Goal: Find specific page/section: Find specific page/section

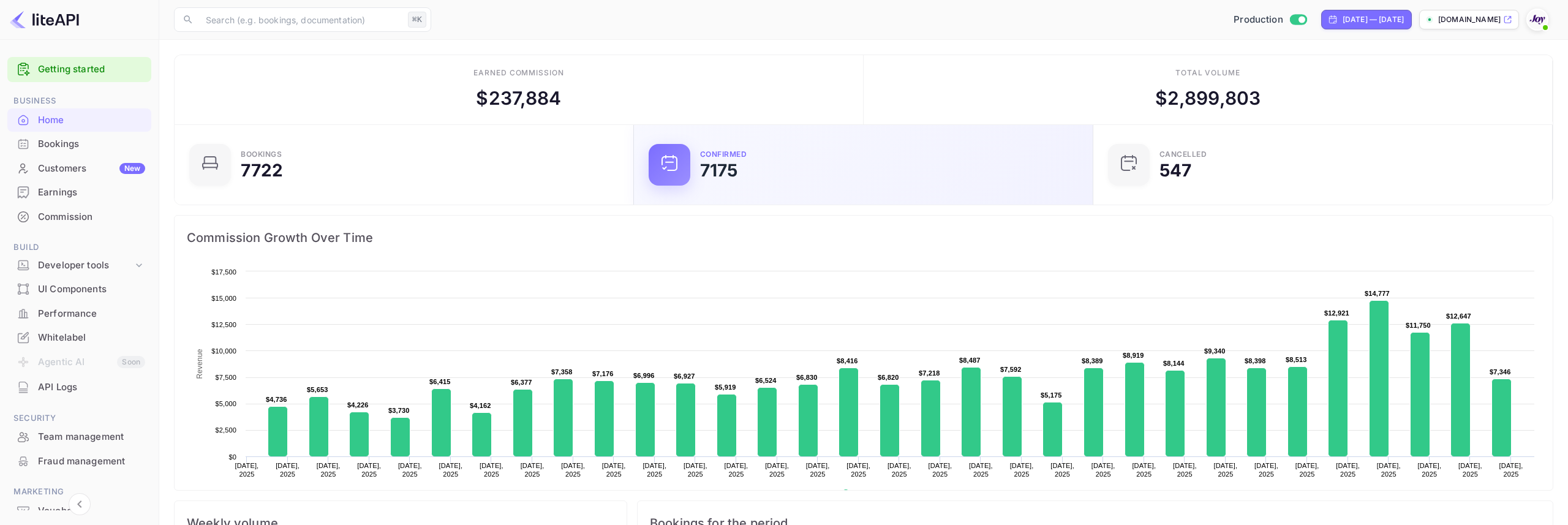
scroll to position [199, 452]
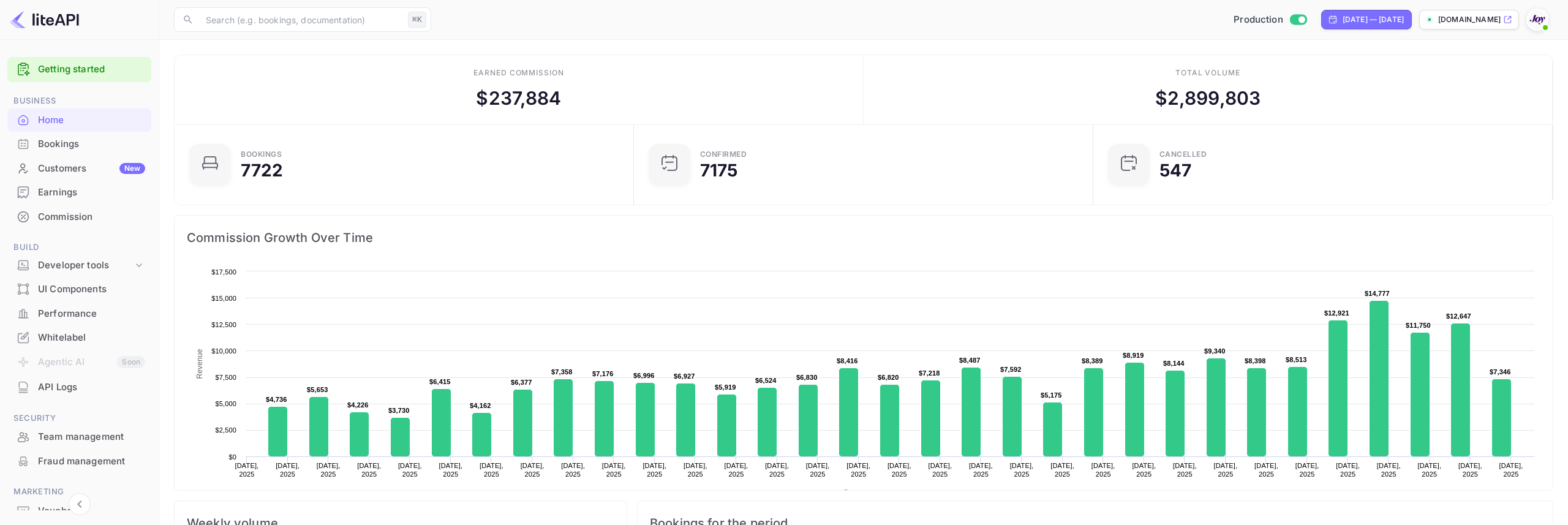
click at [1078, 29] on div "Production Jul 21, 2025 — Aug 20, 2025 stays.withjoy.com" at bounding box center [995, 20] width 1117 height 22
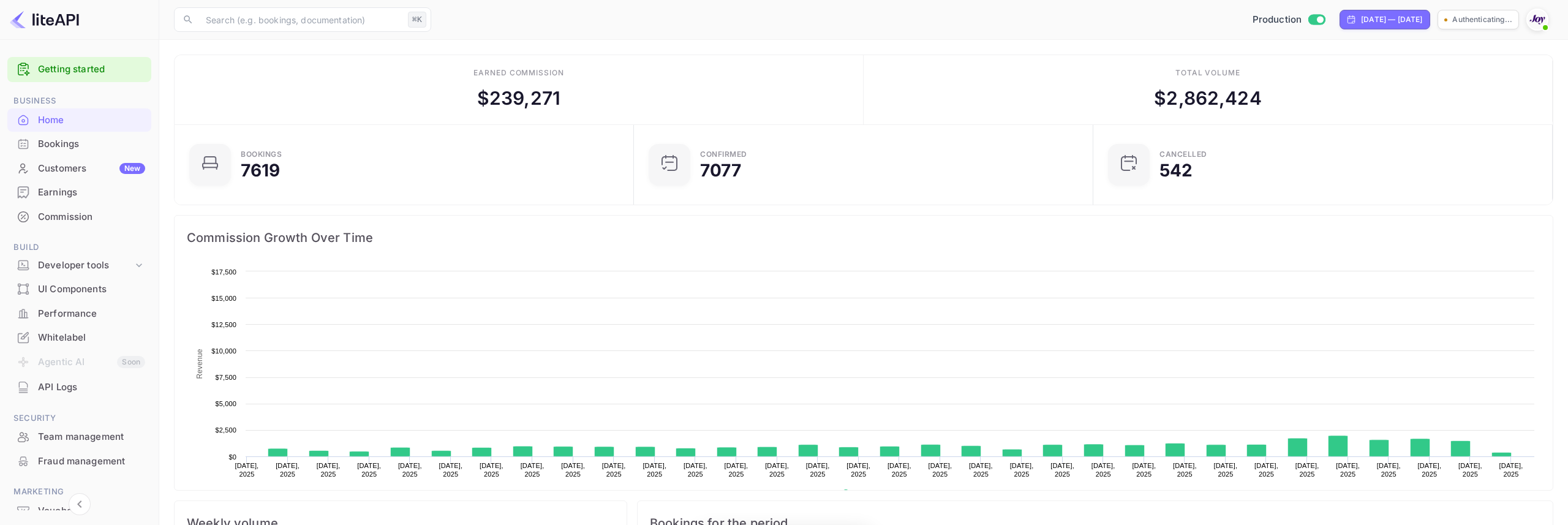
scroll to position [199, 452]
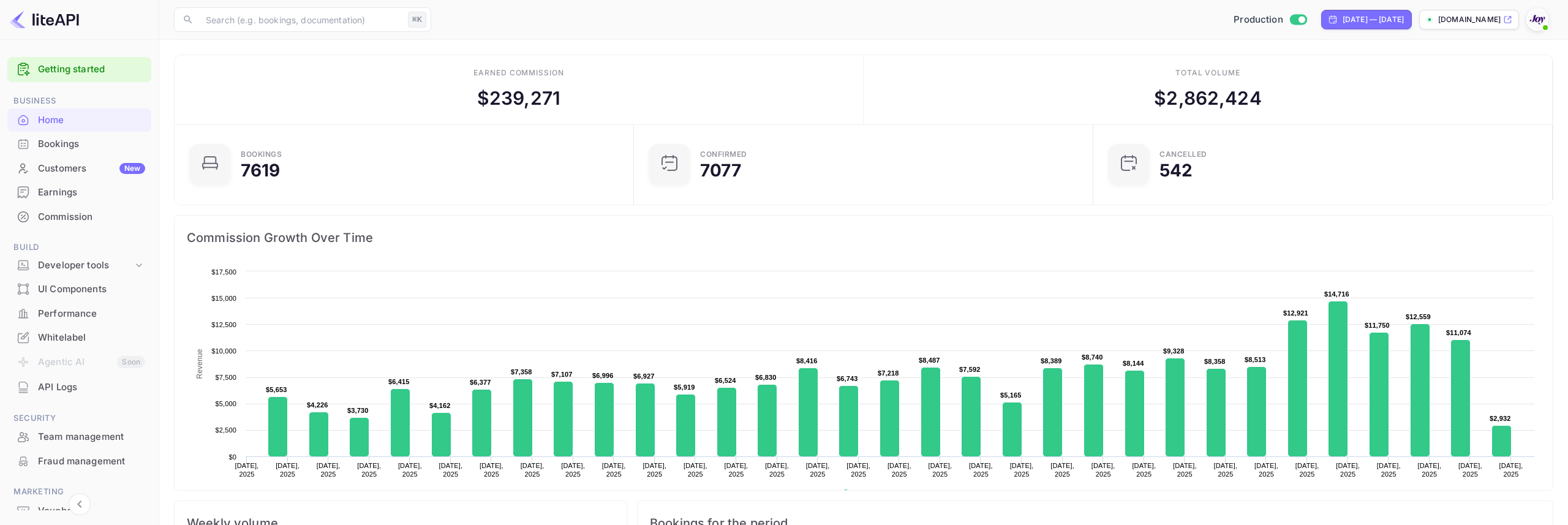
click at [547, 23] on div "Production [DATE] — [DATE] [DOMAIN_NAME]" at bounding box center [995, 20] width 1117 height 22
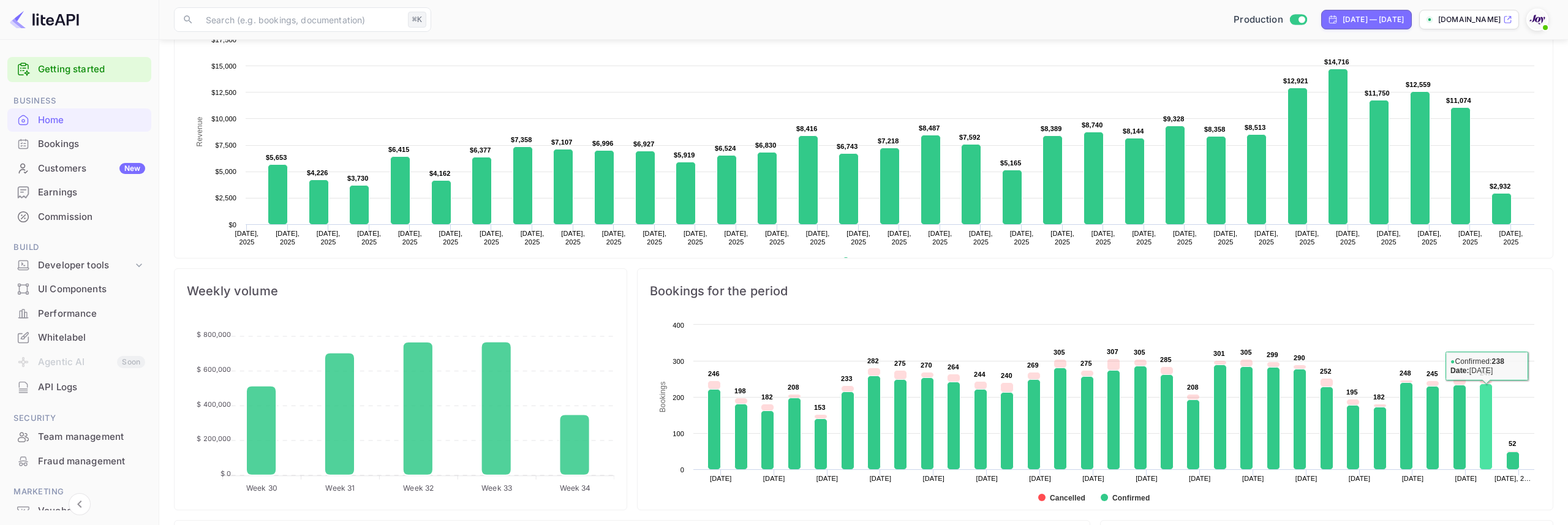
scroll to position [233, 0]
